Goal: Transaction & Acquisition: Purchase product/service

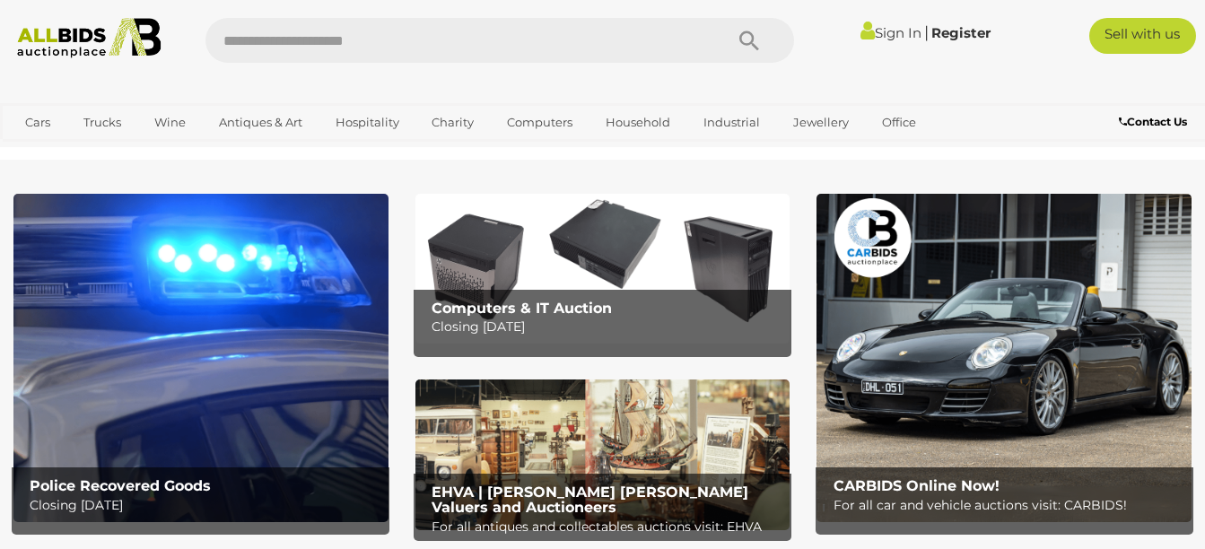
click at [458, 39] on input "text" at bounding box center [456, 40] width 501 height 45
type input "********"
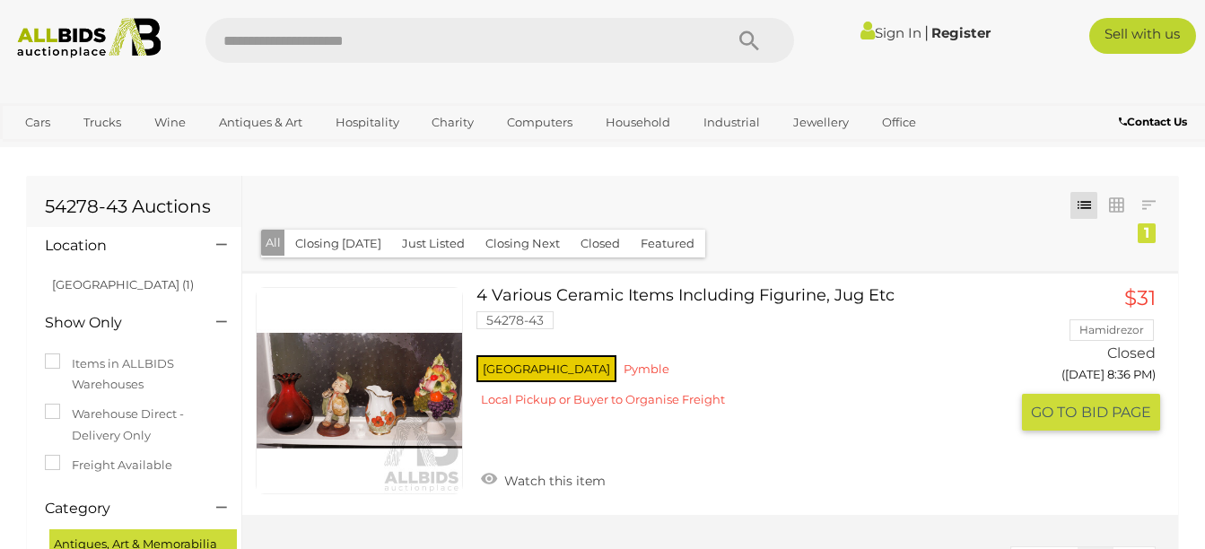
click at [609, 293] on link "4 Various Ceramic Items Including Figurine, Jug Etc 54278-43 NSW Pymble" at bounding box center [749, 354] width 519 height 134
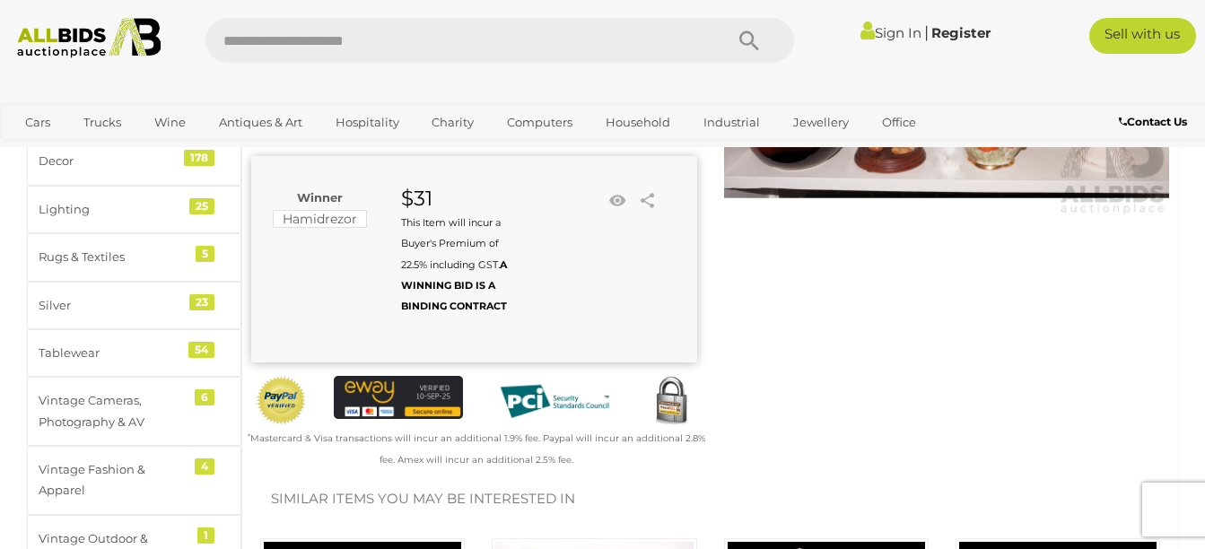
scroll to position [90, 0]
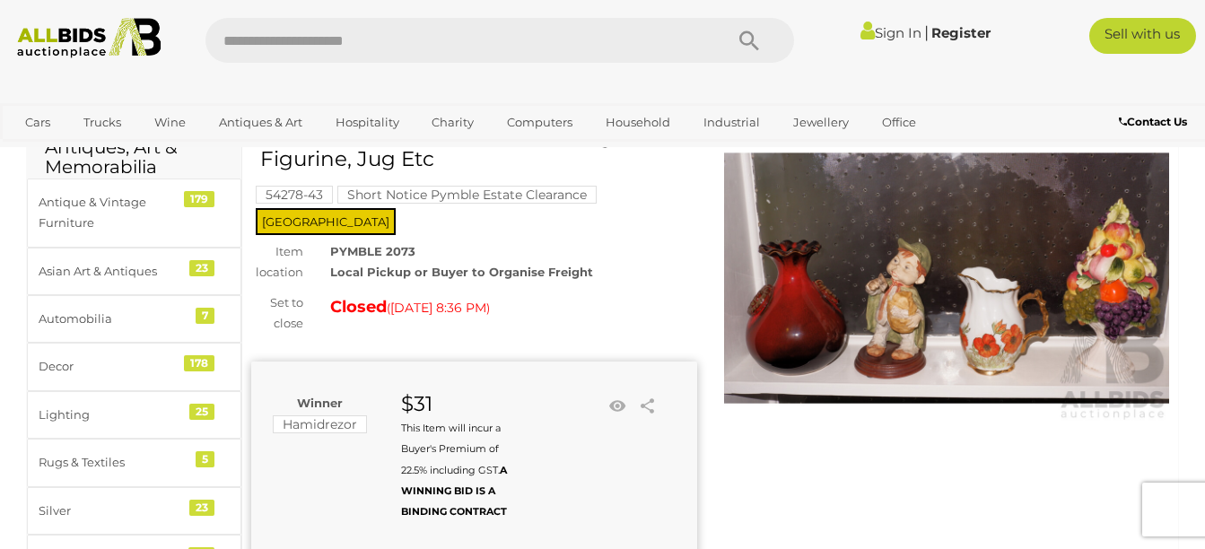
click at [573, 43] on input "text" at bounding box center [456, 40] width 501 height 45
type input "********"
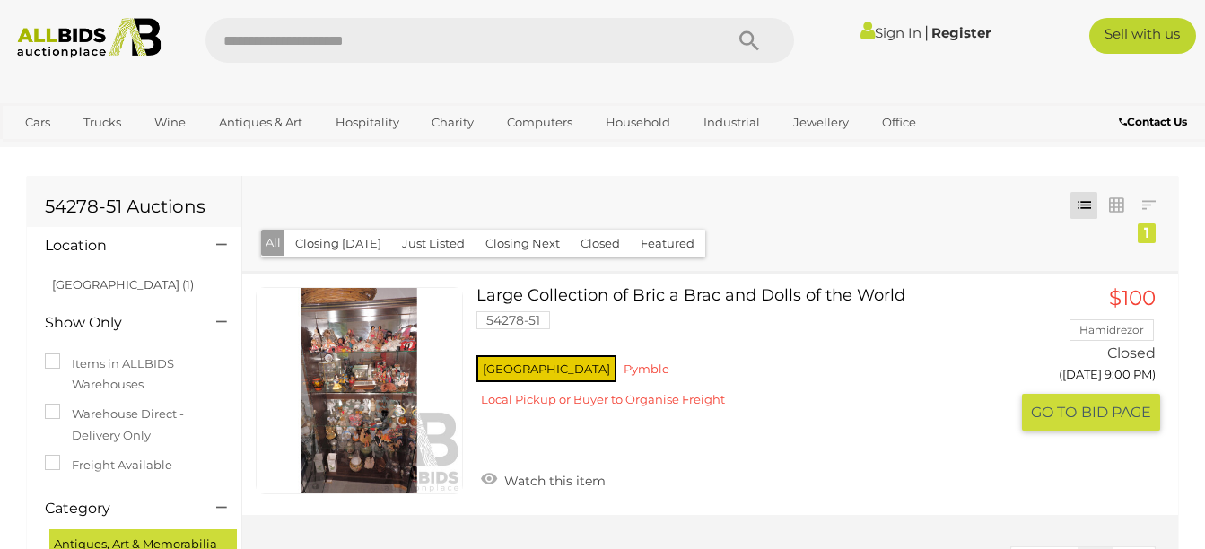
drag, startPoint x: 378, startPoint y: 404, endPoint x: 418, endPoint y: 420, distance: 43.5
click at [377, 404] on link at bounding box center [359, 390] width 207 height 207
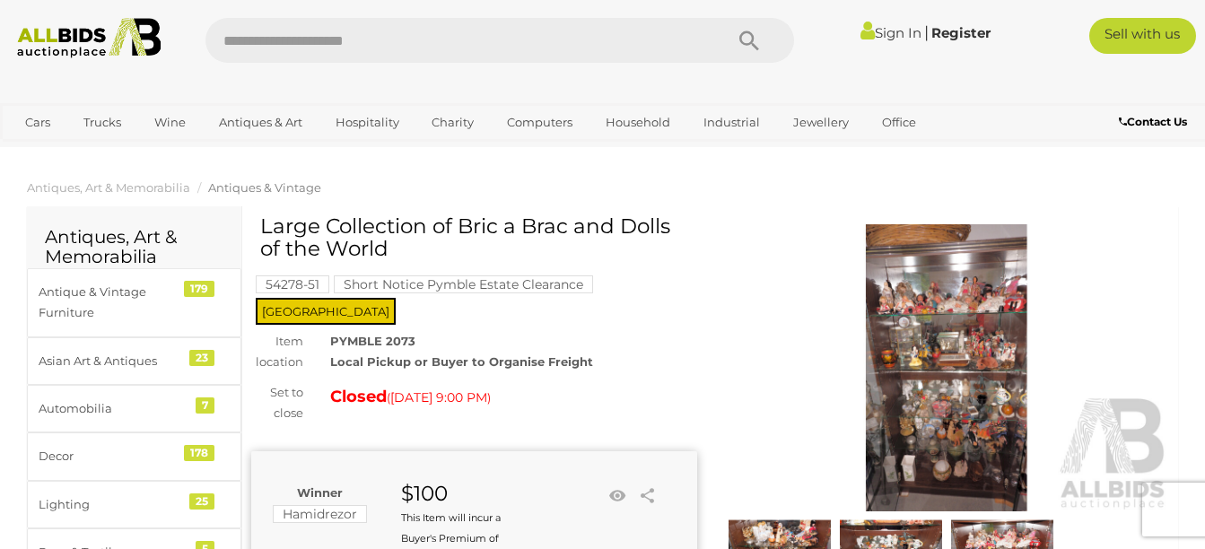
click at [915, 367] on img at bounding box center [947, 367] width 446 height 287
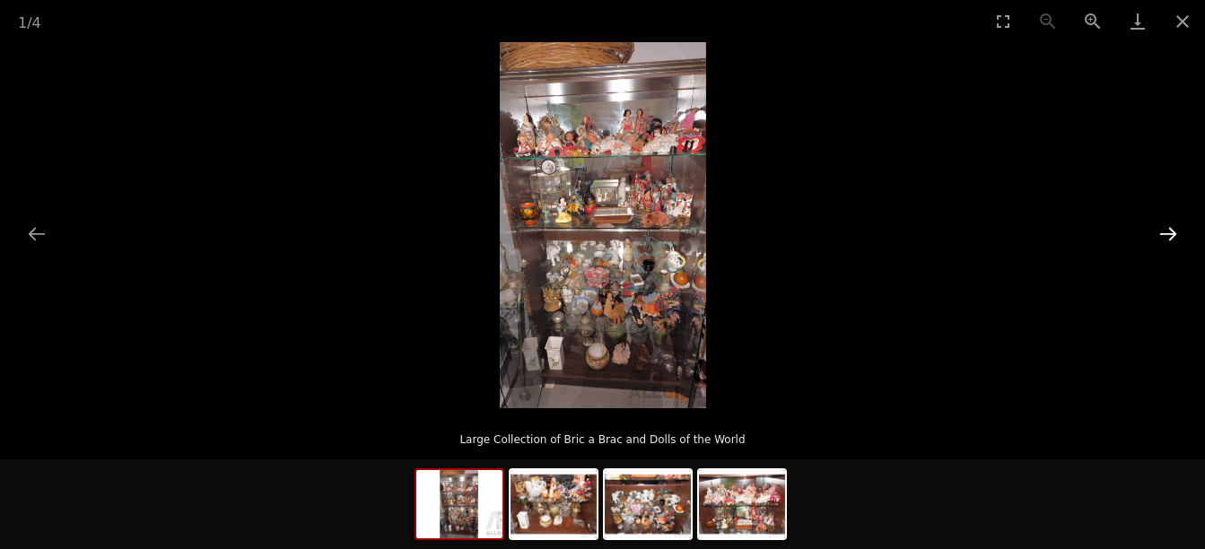
click at [1166, 231] on button "Next slide" at bounding box center [1169, 233] width 38 height 35
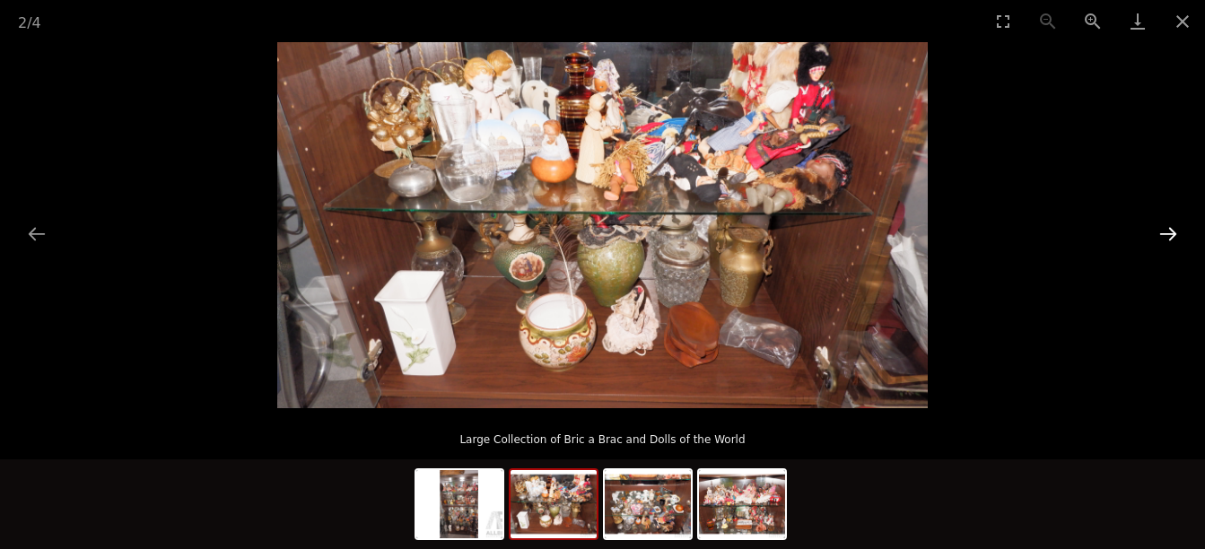
click at [1166, 234] on button "Next slide" at bounding box center [1169, 233] width 38 height 35
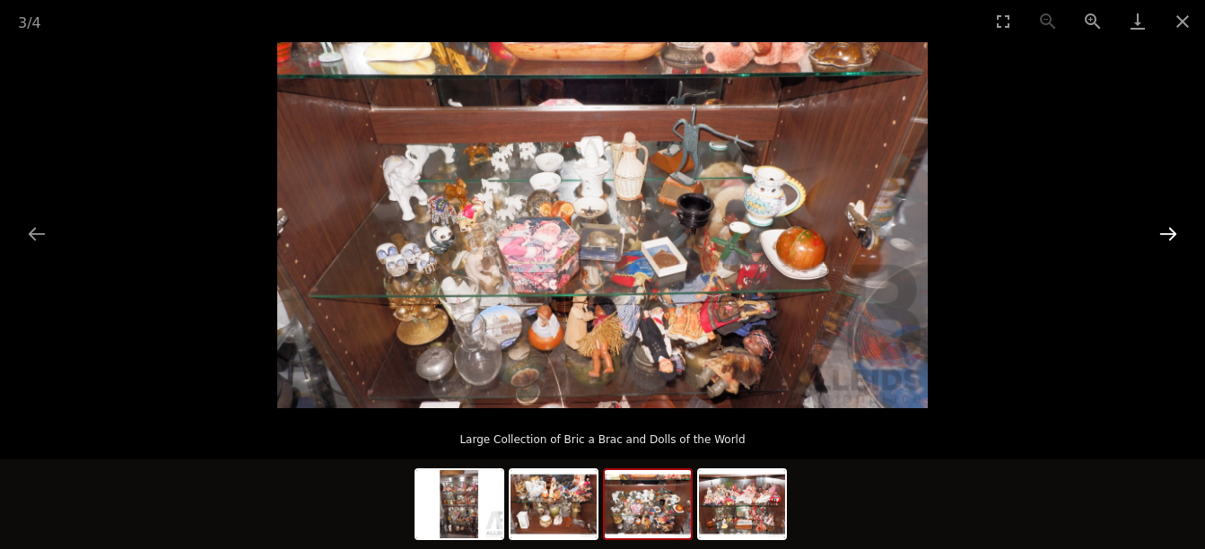
click at [1166, 234] on button "Next slide" at bounding box center [1169, 233] width 38 height 35
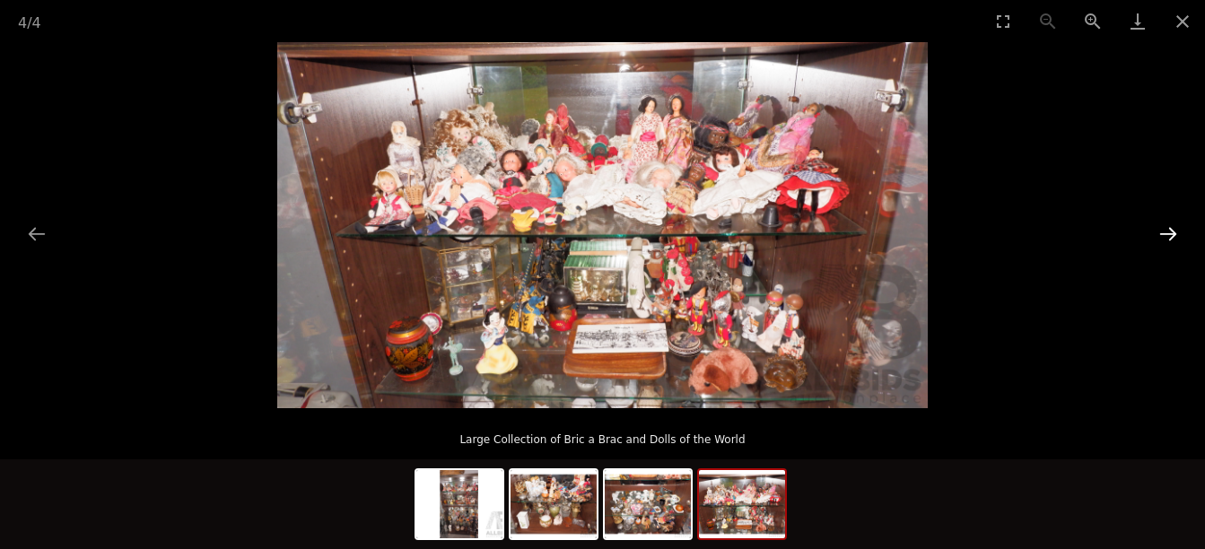
click at [1159, 228] on button "Next slide" at bounding box center [1169, 233] width 38 height 35
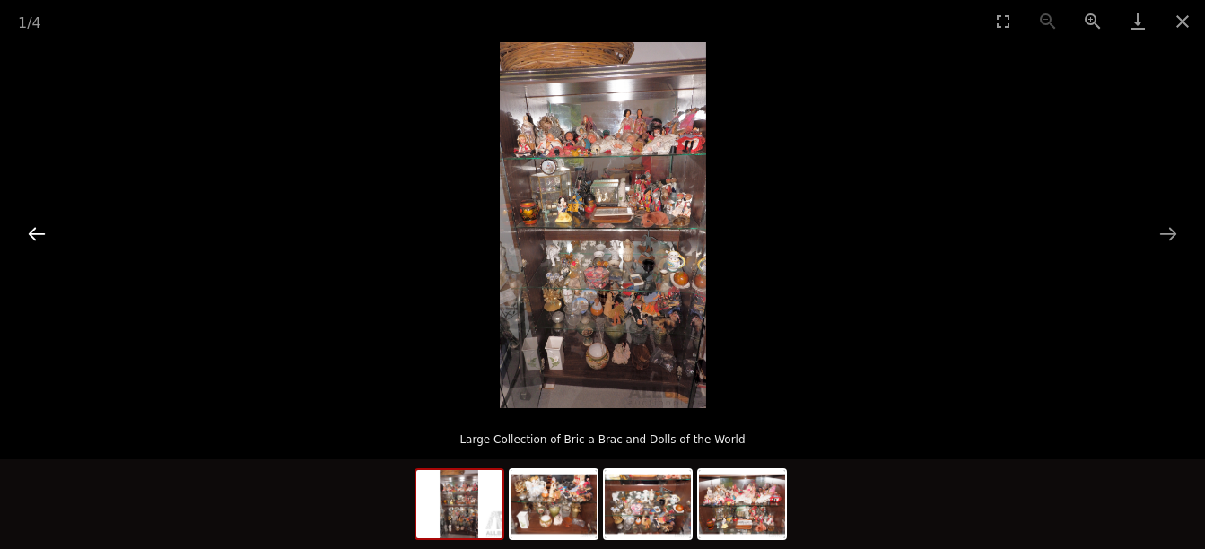
click at [36, 221] on button "Previous slide" at bounding box center [37, 233] width 38 height 35
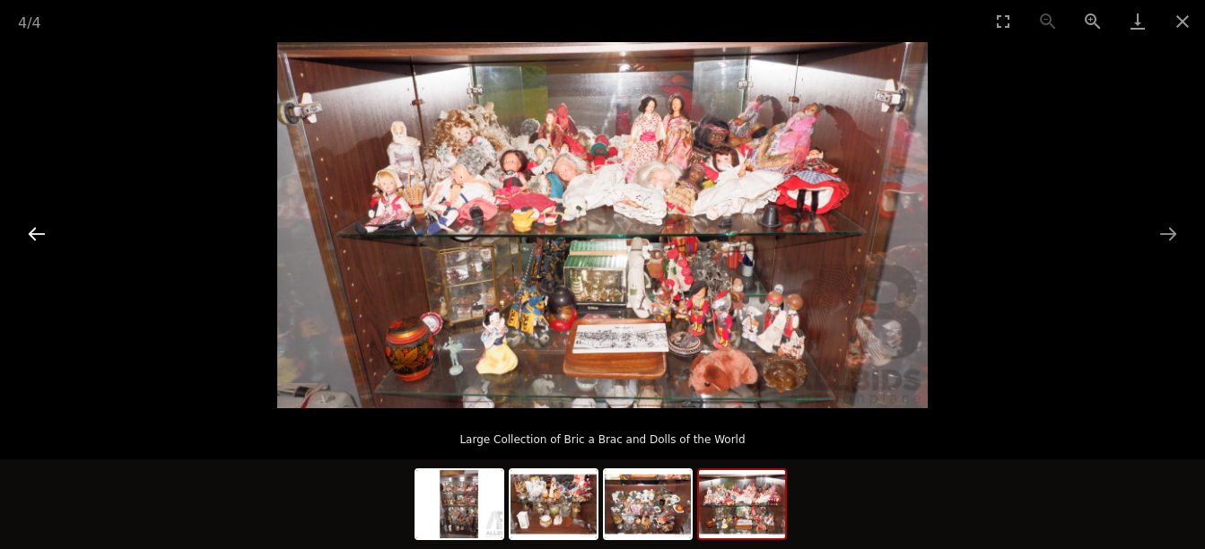
click at [48, 223] on button "Previous slide" at bounding box center [37, 233] width 38 height 35
